Goal: Navigation & Orientation: Find specific page/section

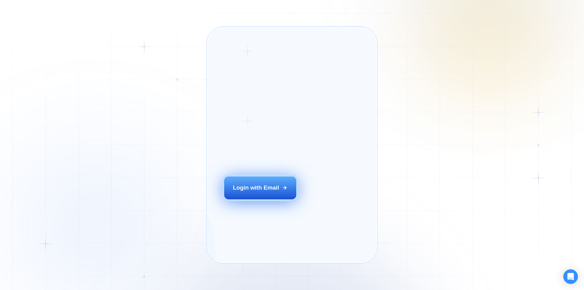
click at [271, 193] on button "Login with Email" at bounding box center [260, 187] width 72 height 23
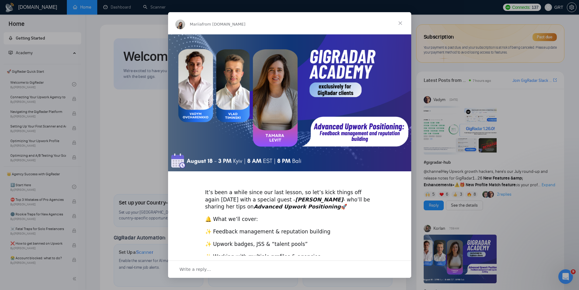
click at [402, 22] on span "Close" at bounding box center [401, 23] width 22 height 22
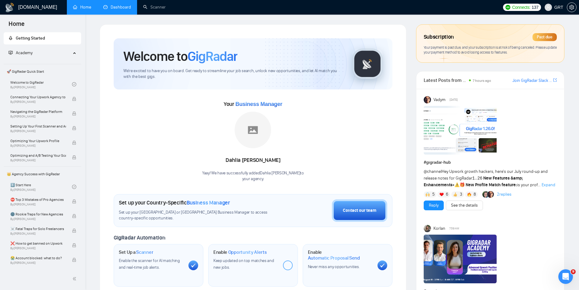
click at [113, 5] on link "Dashboard" at bounding box center [117, 7] width 28 height 5
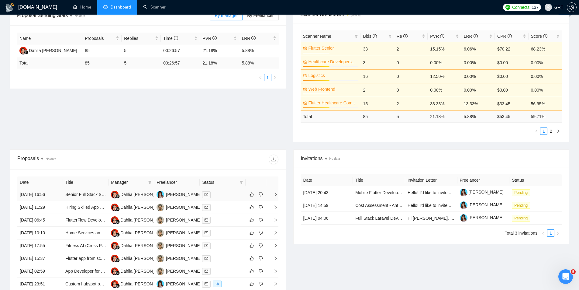
scroll to position [122, 0]
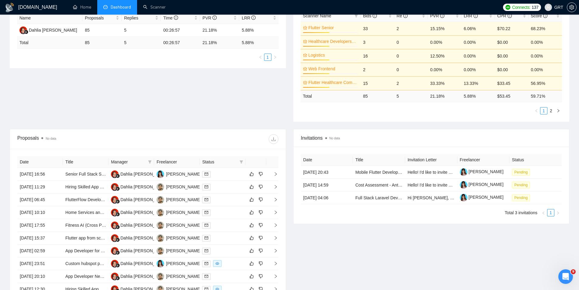
click at [210, 95] on div "Proposal Sending Stats No data By manager By Freelancer Name Proposals Replies …" at bounding box center [289, 57] width 567 height 144
drag, startPoint x: 210, startPoint y: 95, endPoint x: 182, endPoint y: 100, distance: 27.9
click at [182, 100] on div "Proposal Sending Stats No data By manager By Freelancer Name Proposals Replies …" at bounding box center [289, 57] width 567 height 144
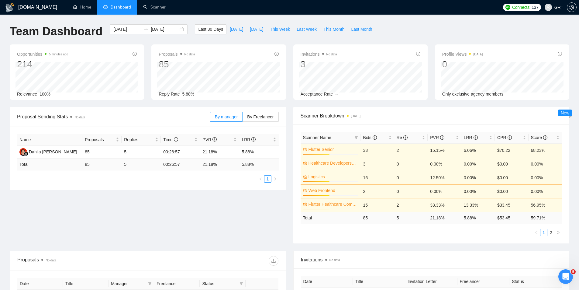
click at [283, 208] on div "Proposal Sending Stats No data By manager By Freelancer Name Proposals Replies …" at bounding box center [289, 179] width 567 height 144
drag, startPoint x: 283, startPoint y: 208, endPoint x: 270, endPoint y: 208, distance: 12.8
click at [270, 208] on div "Proposal Sending Stats No data By manager By Freelancer Name Proposals Replies …" at bounding box center [289, 179] width 567 height 144
drag, startPoint x: 289, startPoint y: 172, endPoint x: 289, endPoint y: 175, distance: 3.3
click at [290, 178] on div "Scanner Breakdown 6 days ago Scanner Name Bids Re PVR LRR CPR Score Flutter Sen…" at bounding box center [432, 175] width 284 height 136
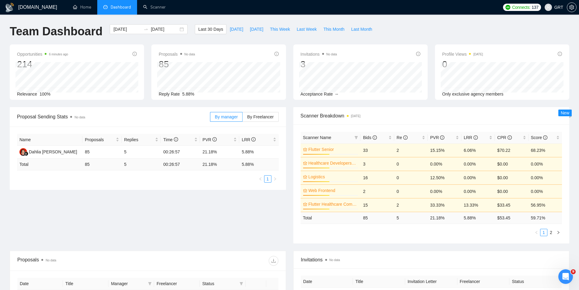
click at [290, 179] on div "Scanner Breakdown 6 days ago Scanner Name Bids Re PVR LRR CPR Score Flutter Sen…" at bounding box center [432, 175] width 284 height 136
